Goal: Transaction & Acquisition: Purchase product/service

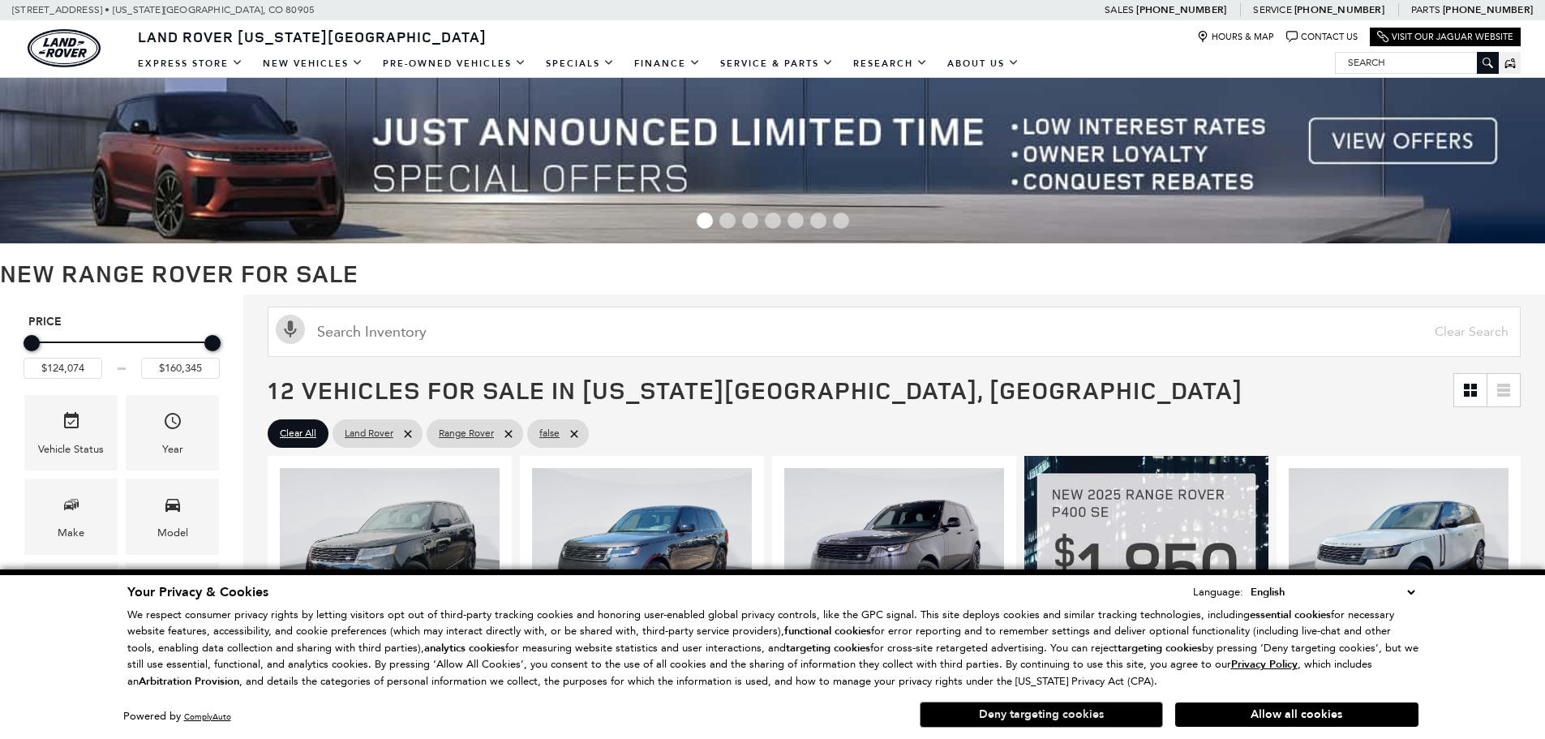
click at [1062, 716] on button "Deny targeting cookies" at bounding box center [1041, 714] width 243 height 26
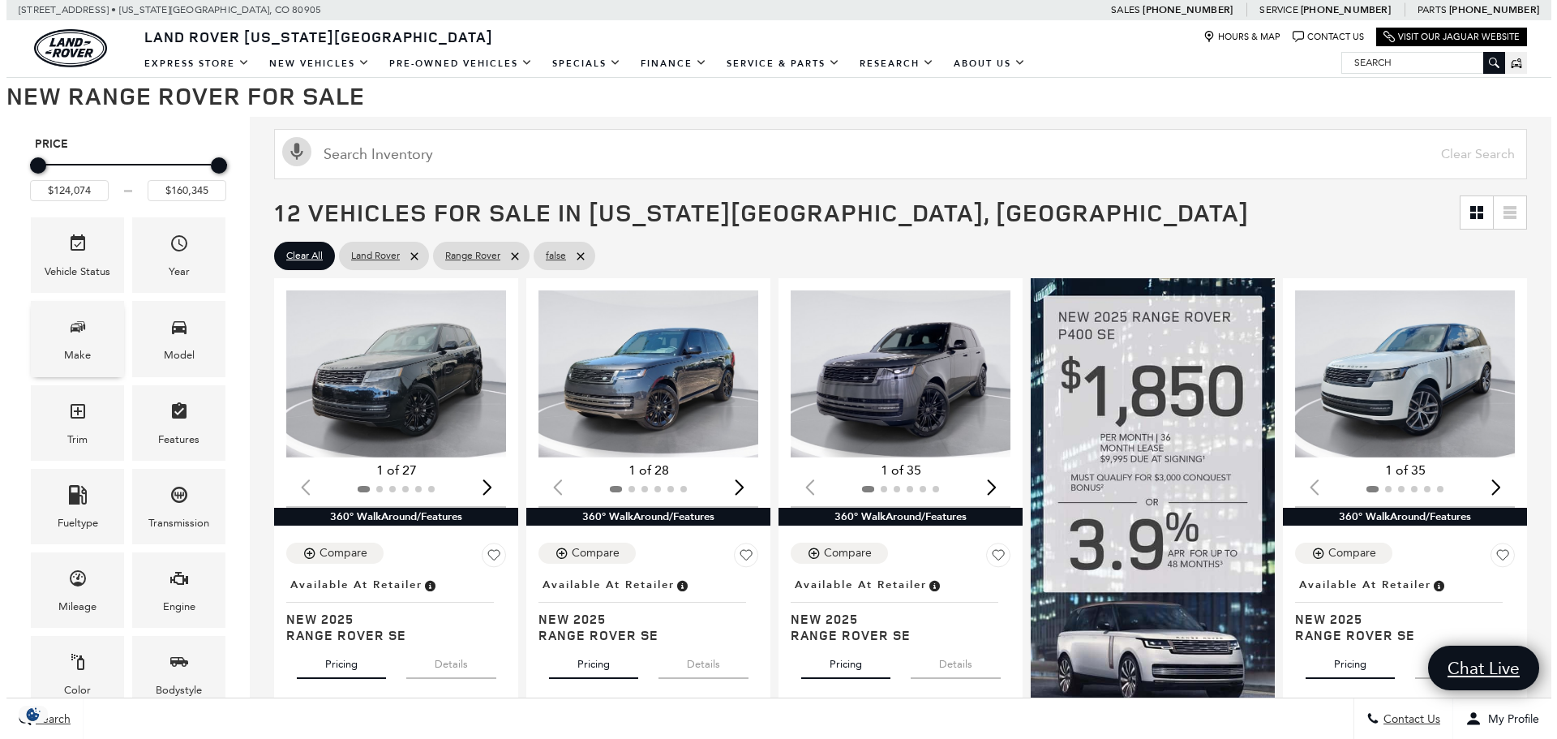
scroll to position [243, 0]
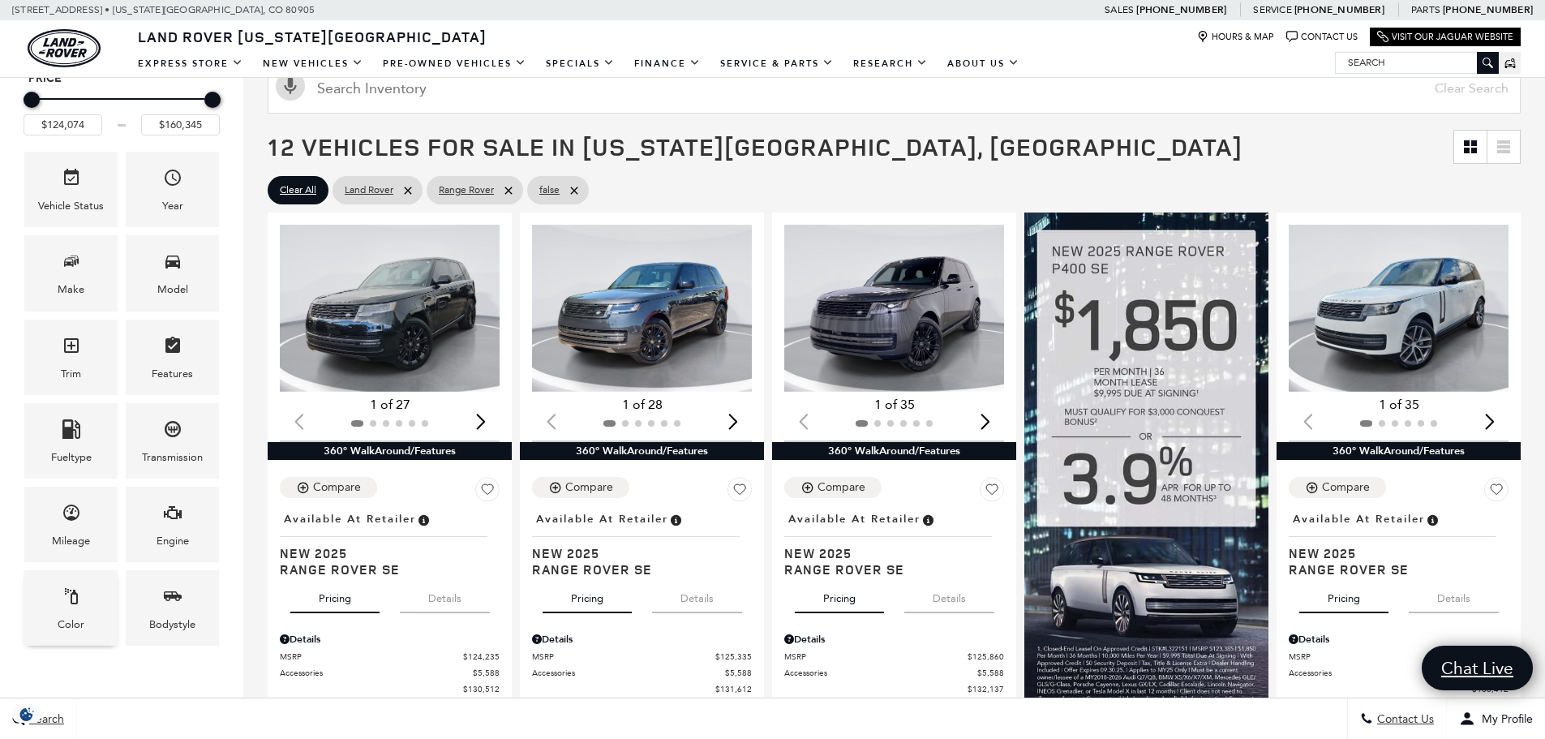
click at [62, 619] on div "Color" at bounding box center [71, 624] width 27 height 18
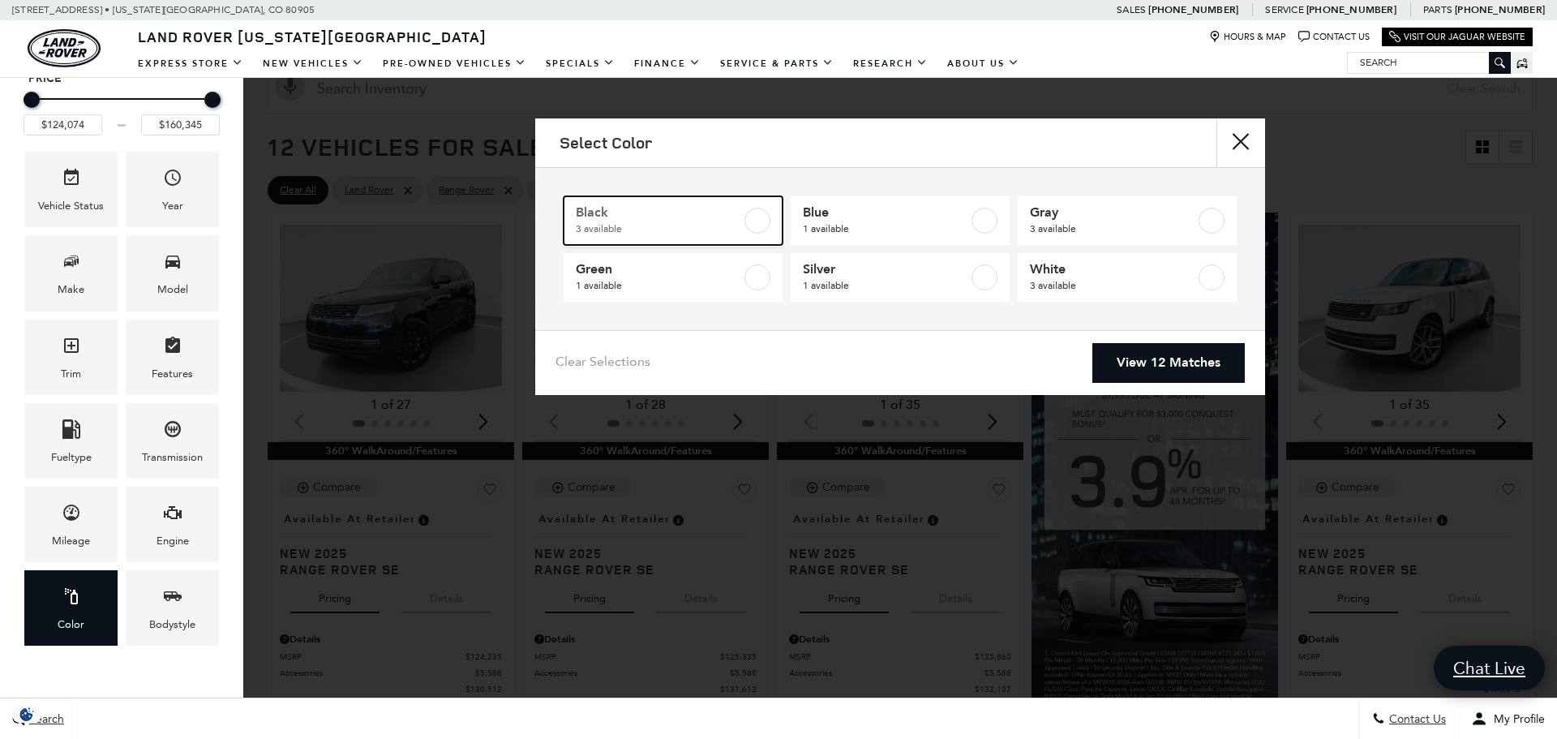
click at [725, 214] on span "Black" at bounding box center [658, 212] width 165 height 16
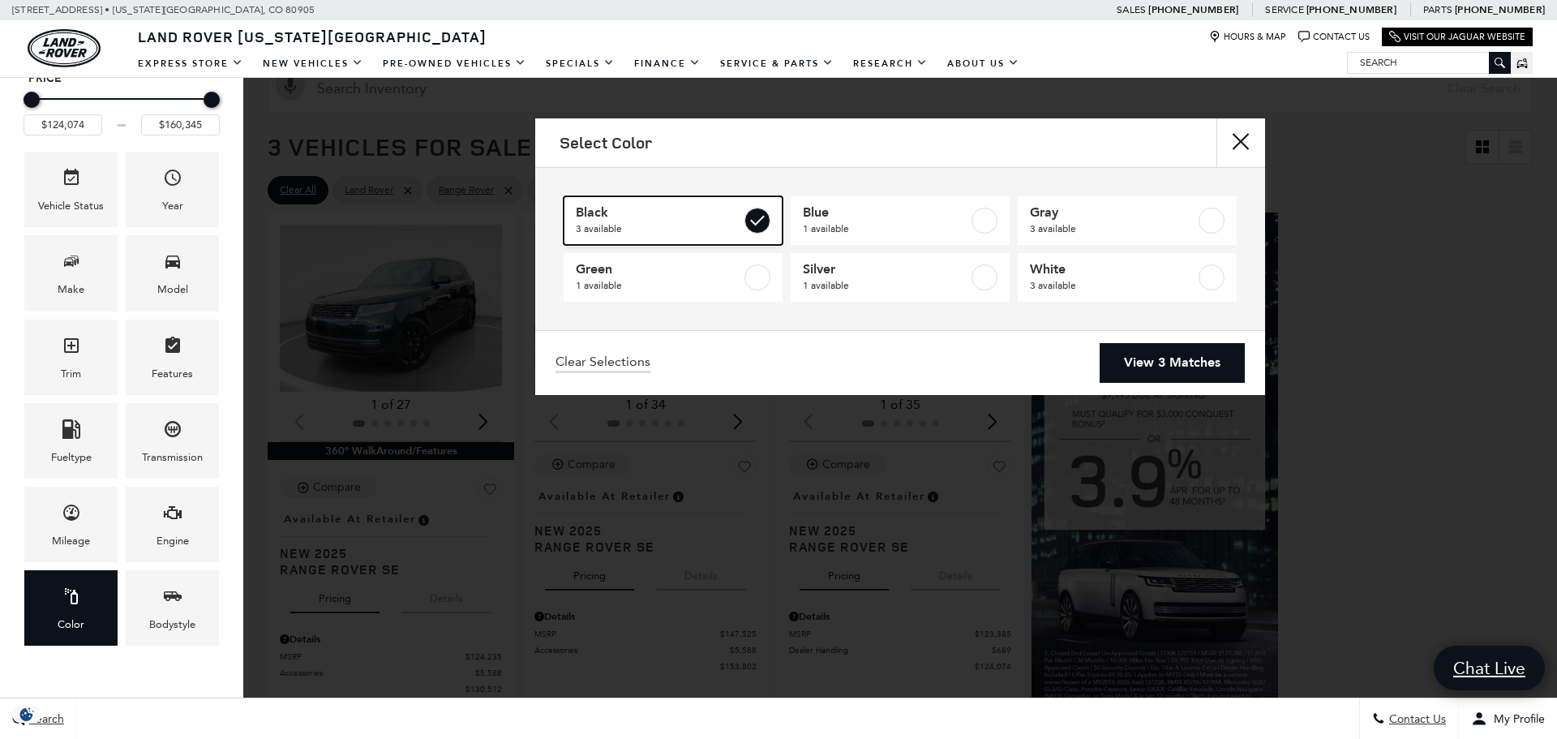
type input "$147,525"
checkbox input "true"
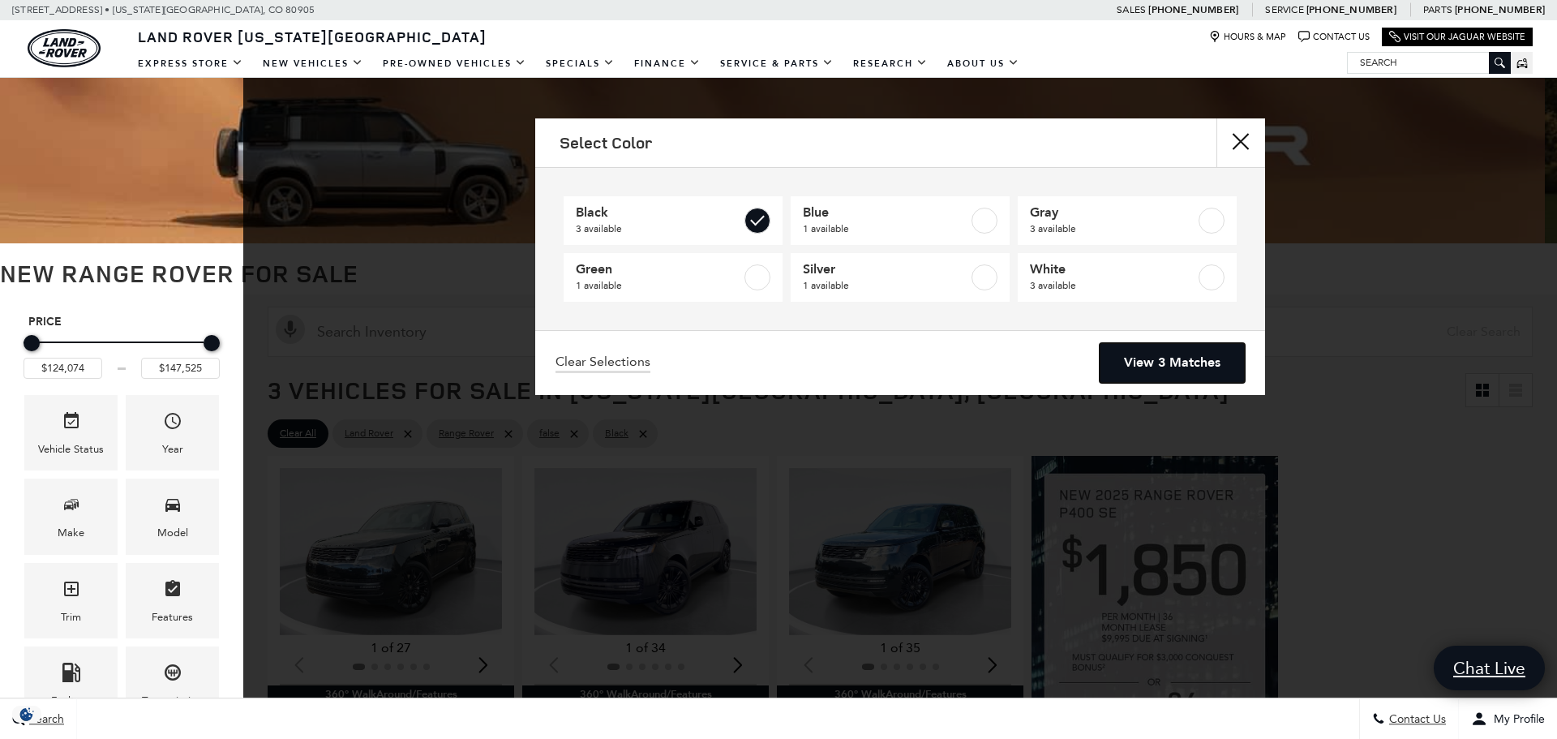
click at [1184, 364] on link "View 3 Matches" at bounding box center [1172, 363] width 145 height 40
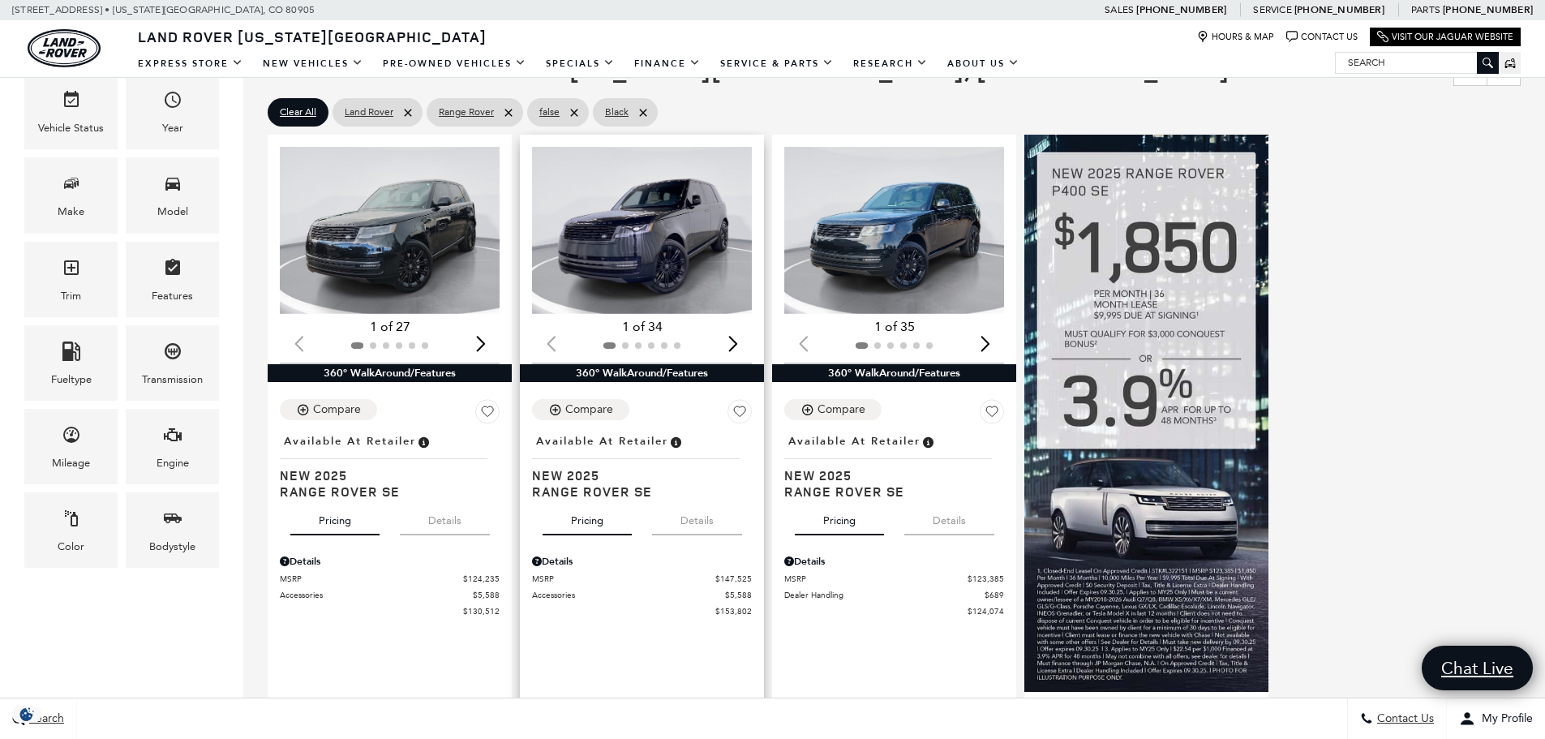
scroll to position [405, 0]
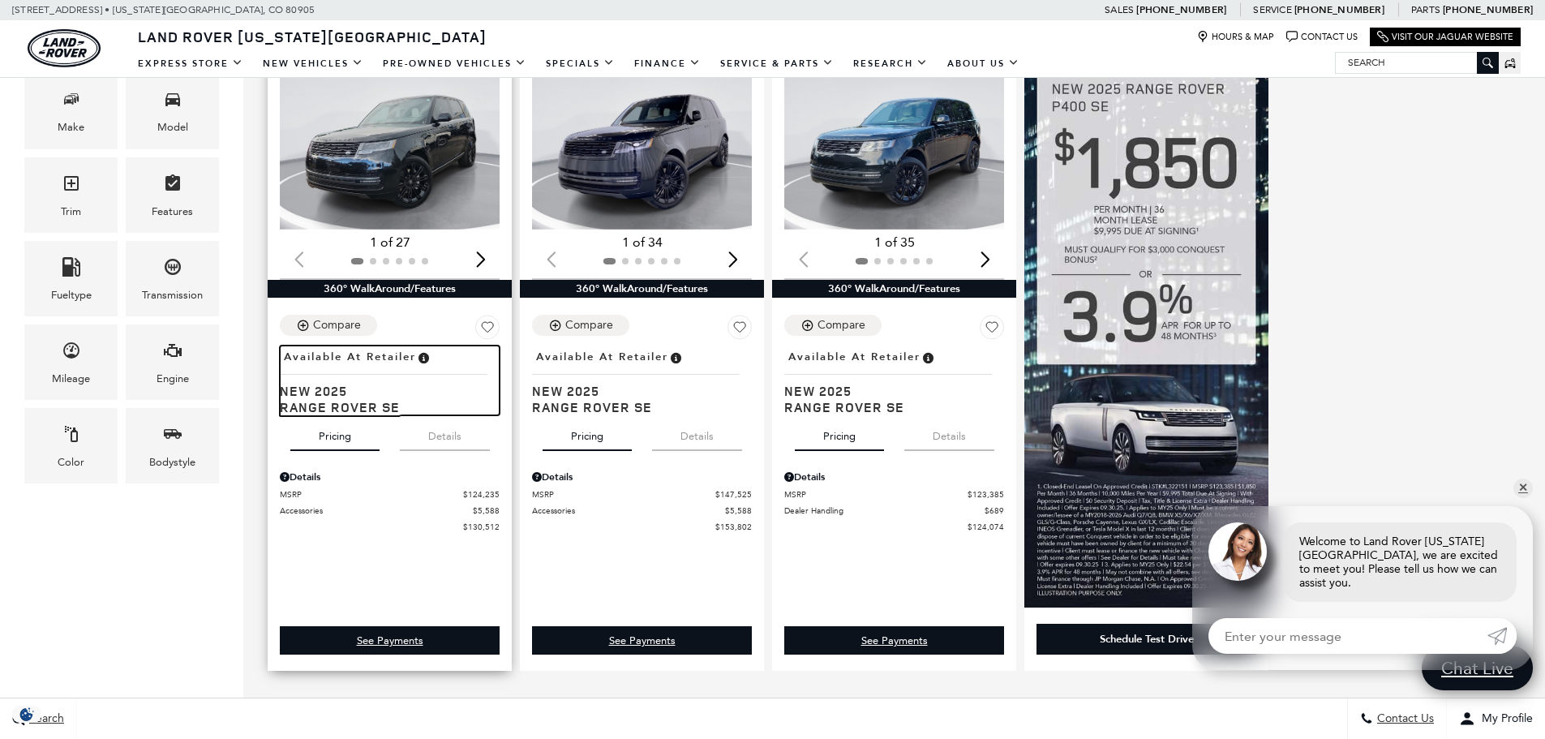
click at [365, 357] on span "Available at Retailer" at bounding box center [350, 357] width 132 height 18
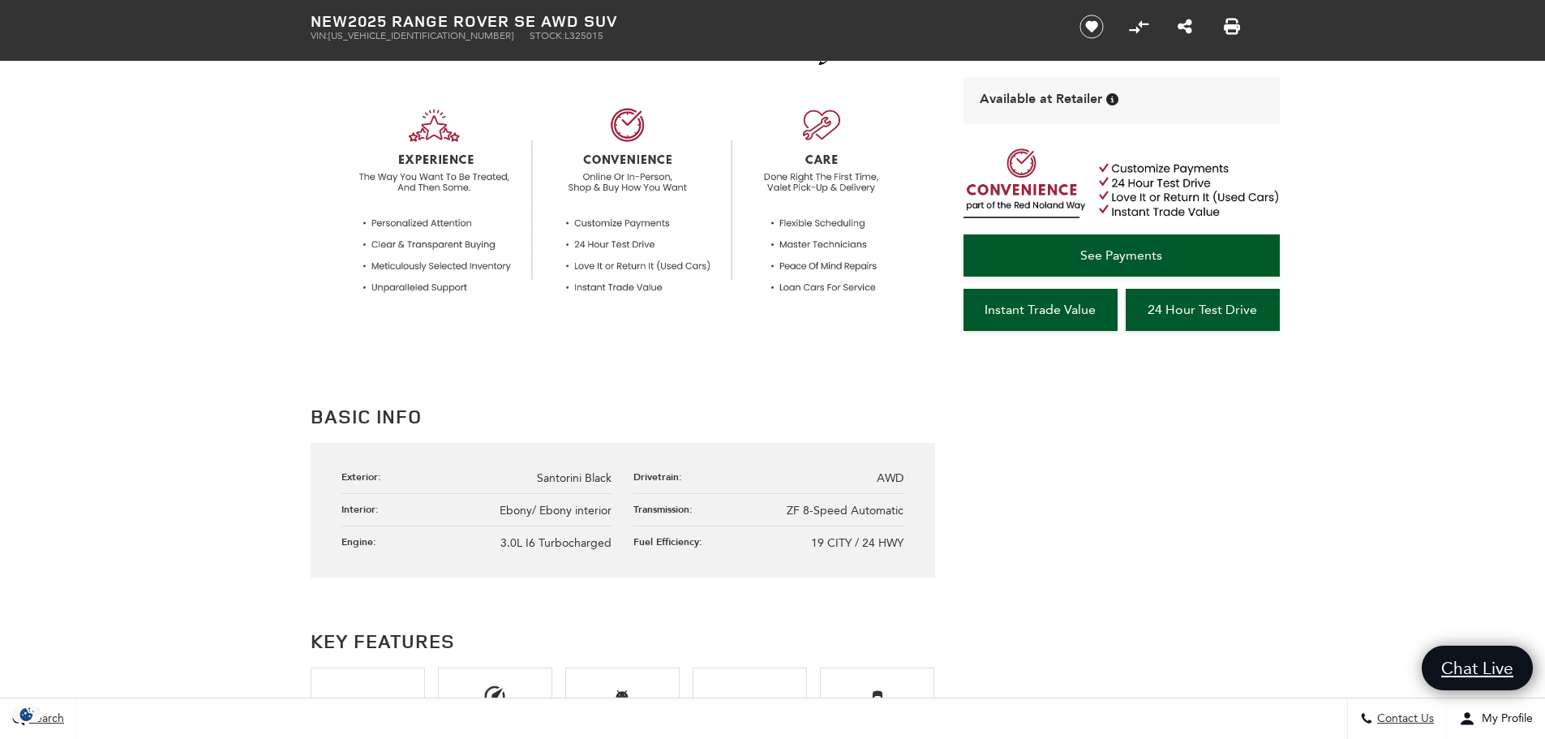
scroll to position [1, 0]
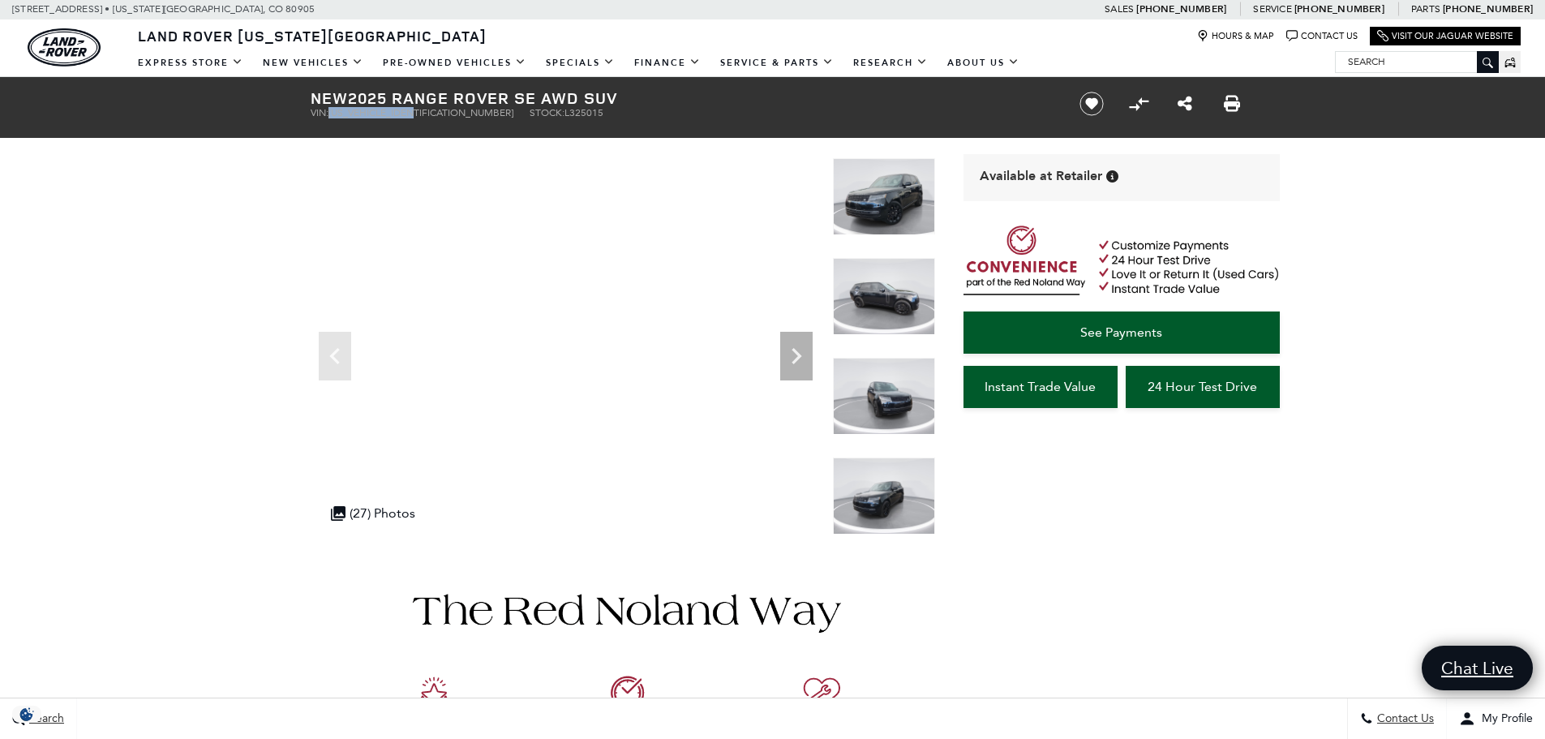
drag, startPoint x: 332, startPoint y: 114, endPoint x: 426, endPoint y: 114, distance: 94.1
click at [426, 114] on span "[US_VEHICLE_IDENTIFICATION_NUMBER]" at bounding box center [420, 112] width 185 height 11
drag, startPoint x: 430, startPoint y: 109, endPoint x: 331, endPoint y: 119, distance: 99.4
click at [331, 119] on div "New 2025 Range Rover SE AWD SUV VIN: [US_VEHICLE_IDENTIFICATION_NUMBER] Stock: …" at bounding box center [675, 104] width 778 height 54
copy span "[US_VEHICLE_IDENTIFICATION_NUMBER]"
